Goal: Task Accomplishment & Management: Manage account settings

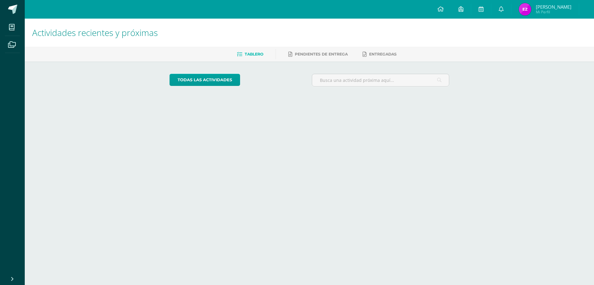
click at [584, 11] on div at bounding box center [587, 9] width 15 height 19
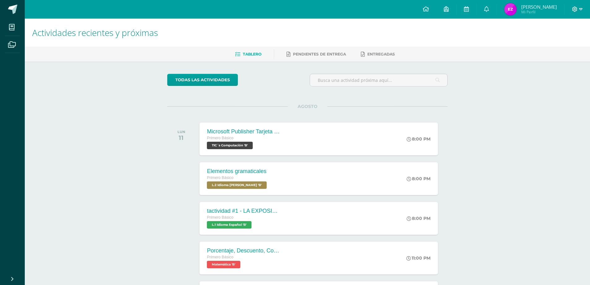
click at [582, 8] on icon at bounding box center [580, 10] width 3 height 6
click at [570, 45] on link "Cerrar sesión" at bounding box center [557, 42] width 49 height 9
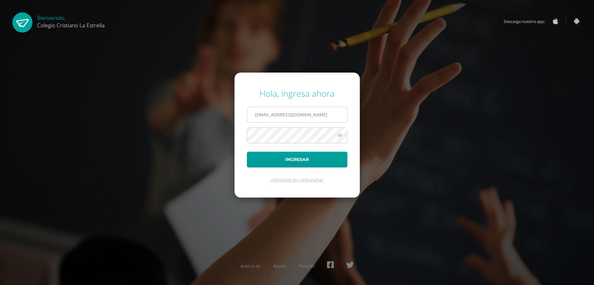
click at [293, 115] on input "[EMAIL_ADDRESS][DOMAIN_NAME]" at bounding box center [297, 114] width 100 height 15
type input "436@laestrella.edu.gt"
click at [309, 156] on button "Ingresar" at bounding box center [297, 159] width 101 height 16
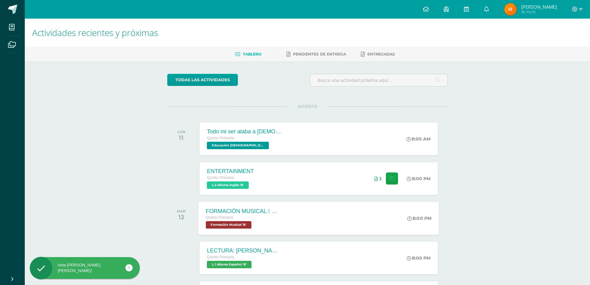
click at [267, 205] on div "FORMACIÓN MUSICAL  EJERCICIO RITMICO Quinto Primaria Formación Musical 'B'" at bounding box center [243, 217] width 90 height 33
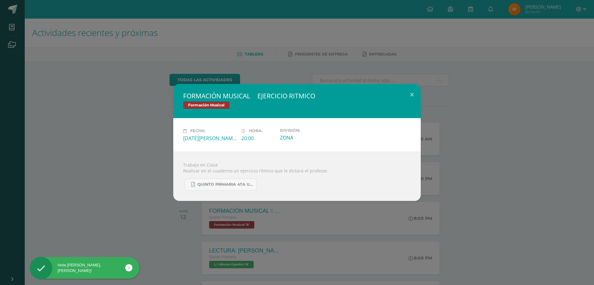
drag, startPoint x: 54, startPoint y: 201, endPoint x: 68, endPoint y: 206, distance: 14.1
click at [55, 201] on div "FORMACIÓN MUSICAL  EJERCICIO RITMICO Formación Musical Fecha: [DATE][PERSON_NA…" at bounding box center [297, 142] width 594 height 285
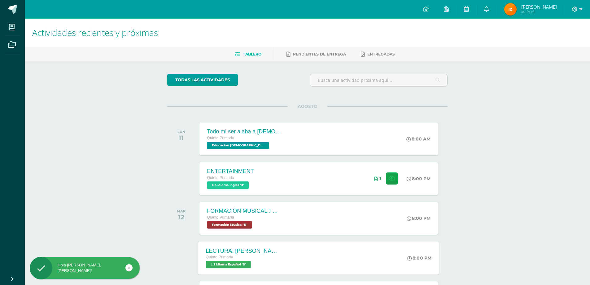
click at [276, 248] on div "LECTURA: [PERSON_NAME] EL DIBUJANTE" at bounding box center [243, 250] width 75 height 7
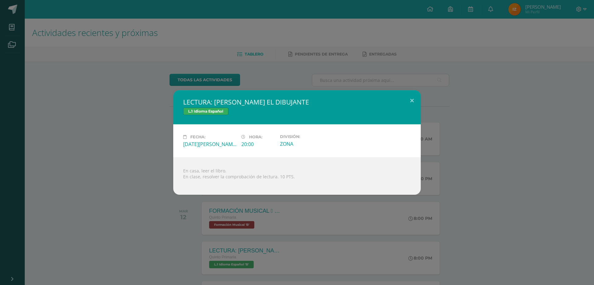
click at [490, 139] on div "LECTURA: [PERSON_NAME] EL DIBUJANTE L.1 Idioma Español Fecha: [DATE][PERSON_NAM…" at bounding box center [296, 142] width 589 height 104
